Goal: Check status: Check status

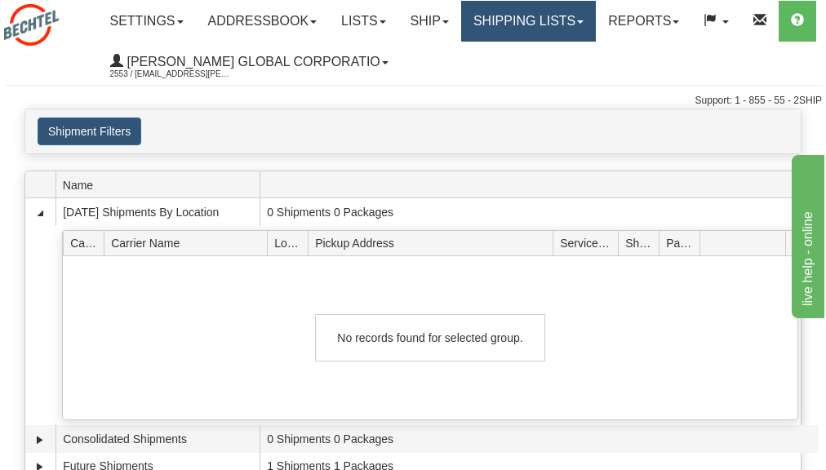
click at [570, 28] on link "Shipping lists" at bounding box center [528, 21] width 135 height 41
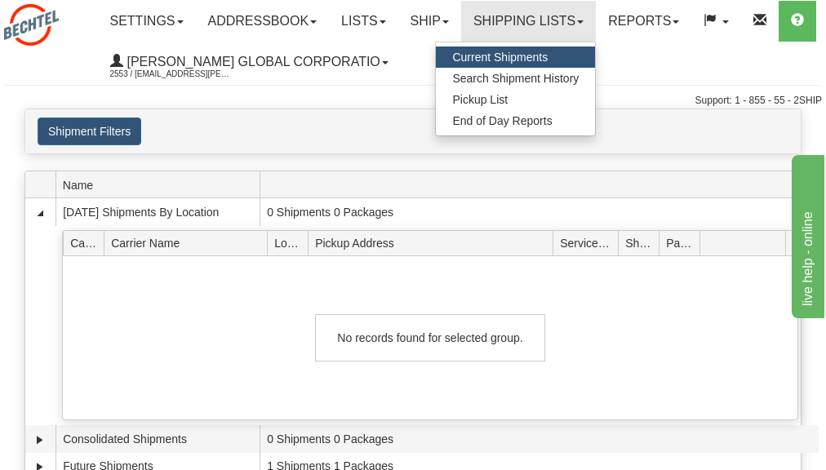
click at [547, 55] on span "Current Shipments" at bounding box center [499, 57] width 95 height 13
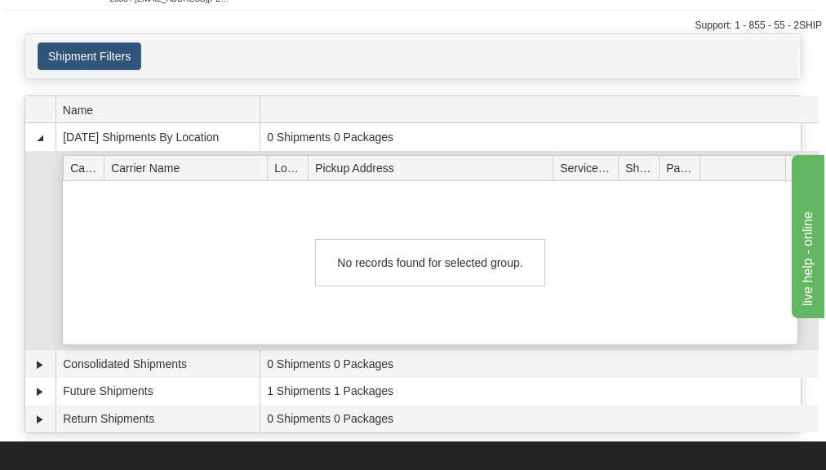
scroll to position [326, 0]
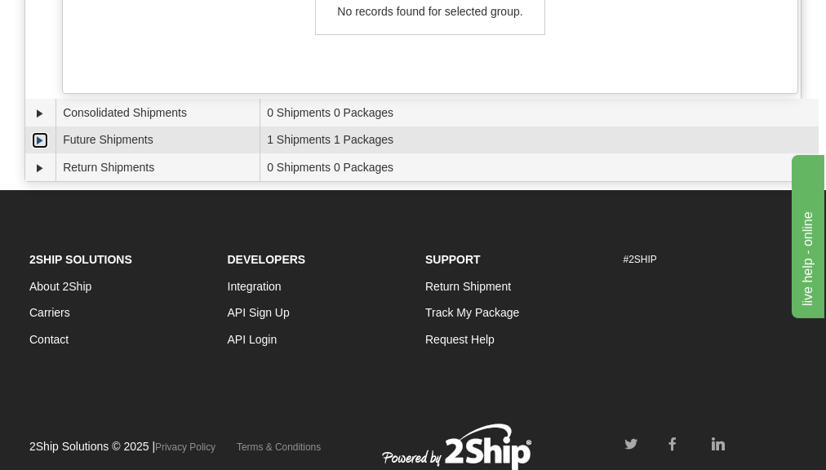
click at [37, 136] on link "Expand" at bounding box center [40, 140] width 16 height 16
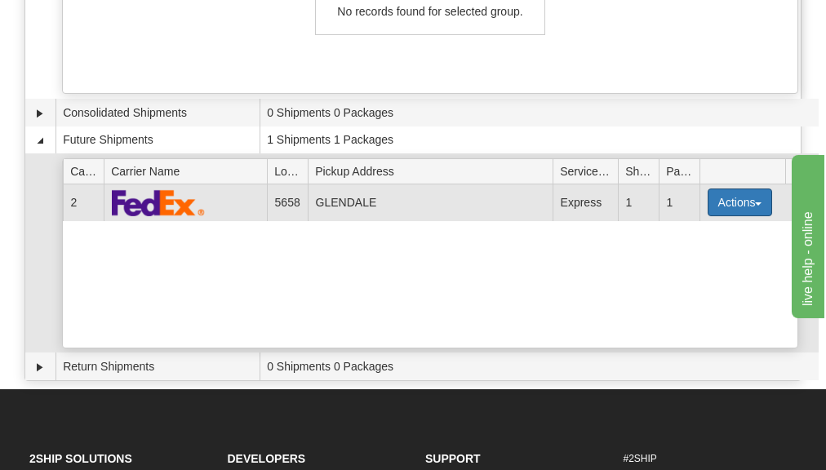
click at [731, 205] on button "Actions" at bounding box center [739, 202] width 65 height 28
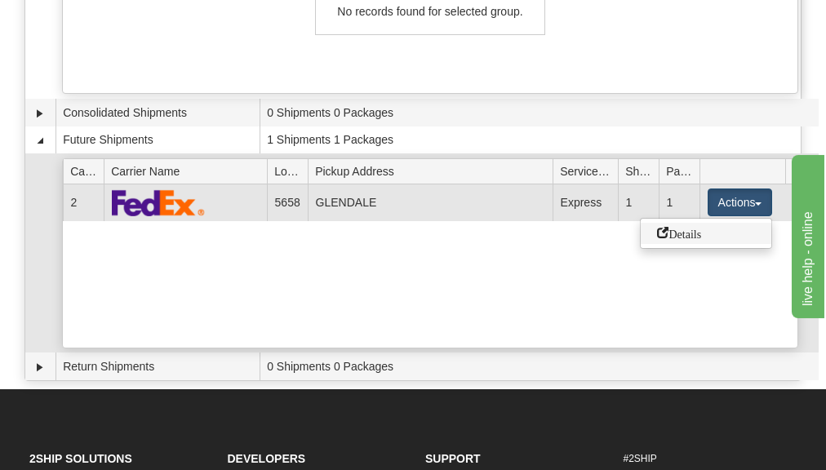
click at [701, 237] on span "Details" at bounding box center [679, 232] width 44 height 11
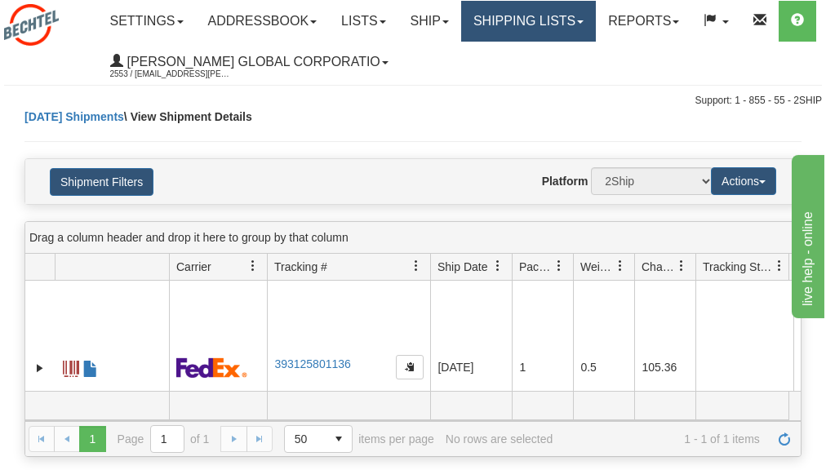
click at [595, 24] on link "Shipping lists" at bounding box center [528, 21] width 135 height 41
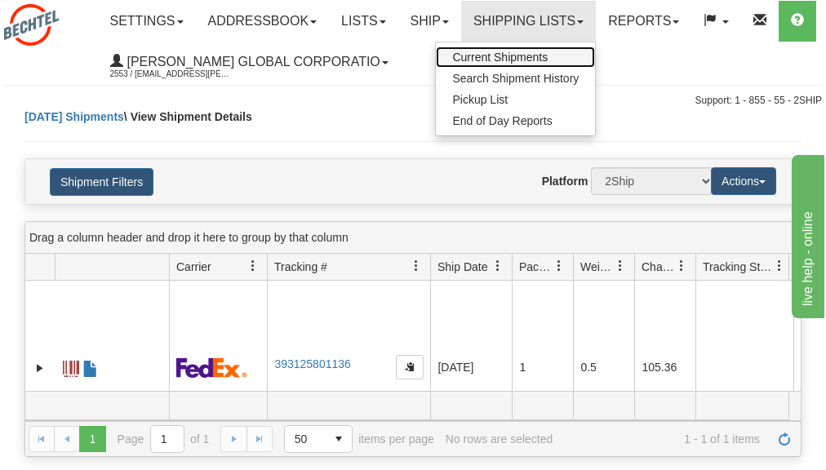
click at [547, 55] on span "Current Shipments" at bounding box center [499, 57] width 95 height 13
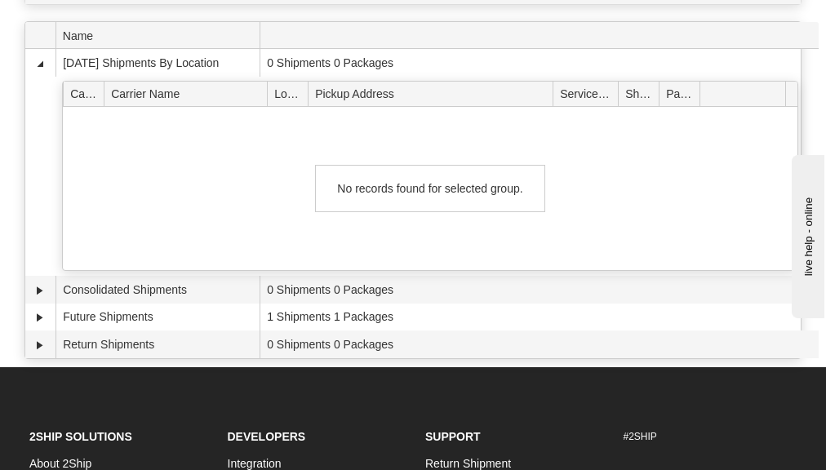
scroll to position [163, 0]
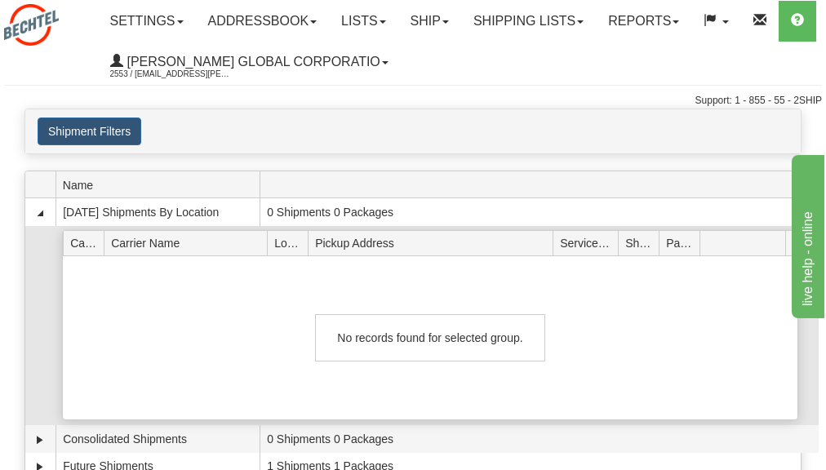
scroll to position [1, 0]
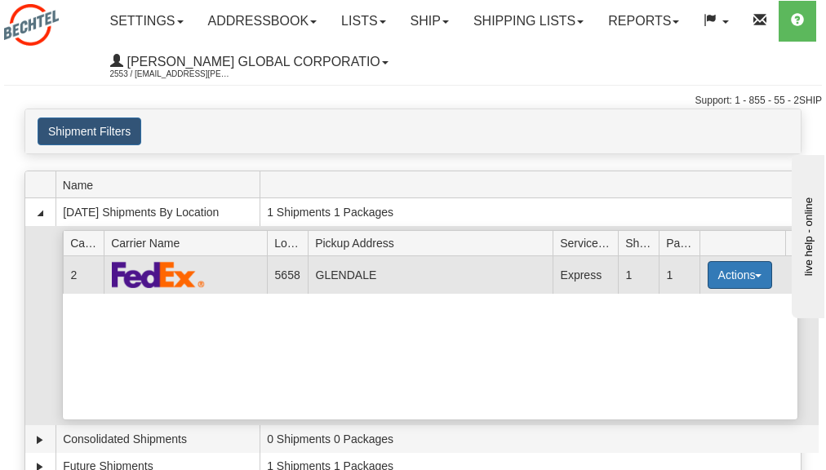
click at [731, 275] on button "Actions" at bounding box center [739, 275] width 65 height 28
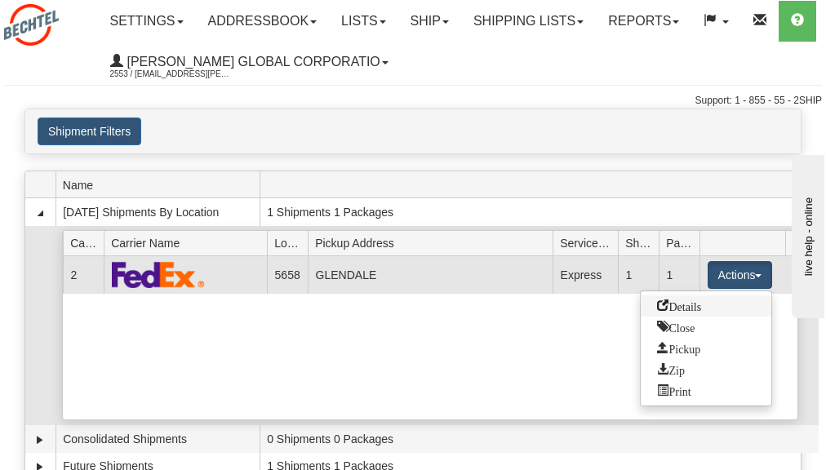
click at [701, 306] on span "Details" at bounding box center [679, 304] width 44 height 11
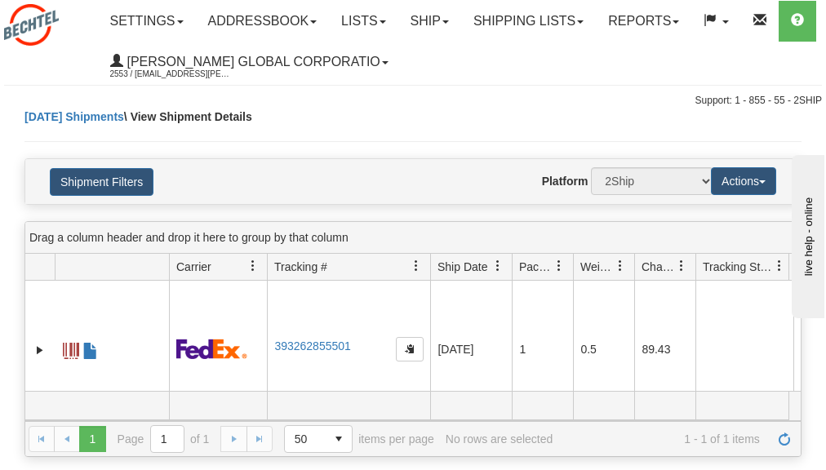
scroll to position [82, 0]
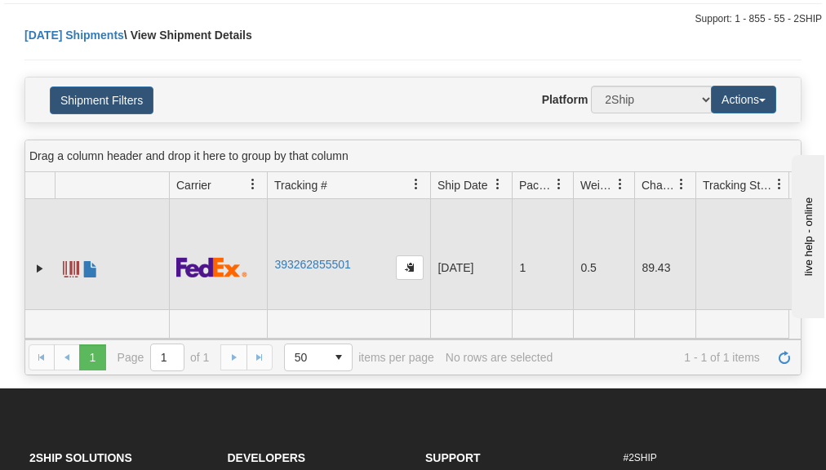
click at [73, 277] on span at bounding box center [71, 269] width 16 height 16
